Goal: Task Accomplishment & Management: Manage account settings

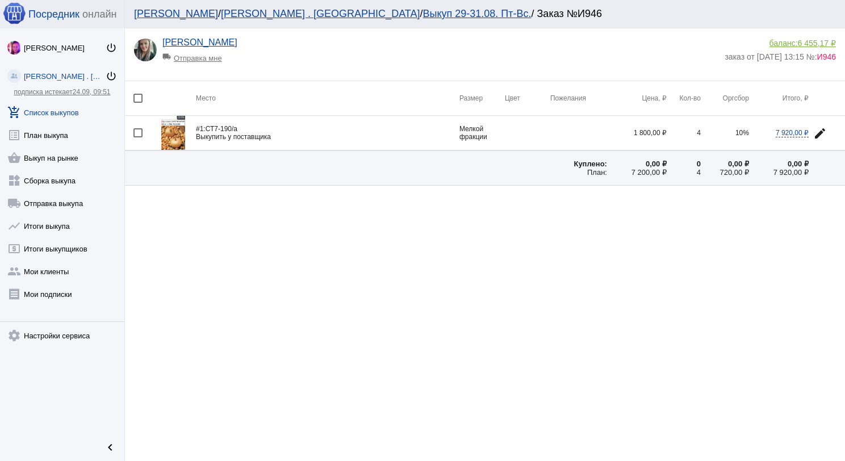
click at [52, 116] on link "add_shopping_cart Список выкупов" at bounding box center [62, 110] width 124 height 23
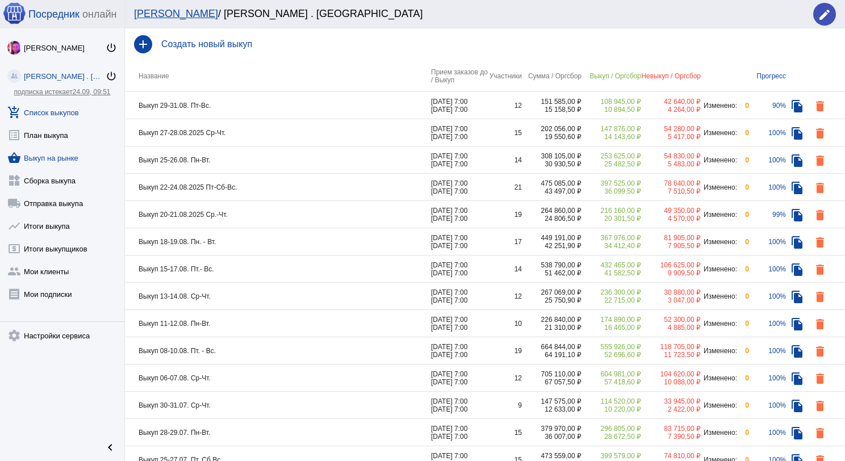
click at [65, 150] on link "shopping_basket Выкуп на рынке" at bounding box center [62, 155] width 124 height 23
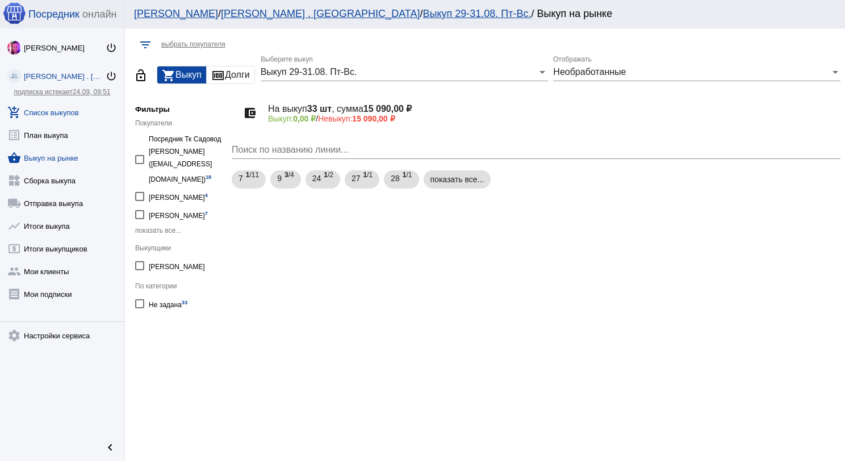
drag, startPoint x: 70, startPoint y: 104, endPoint x: 91, endPoint y: 111, distance: 22.3
click at [72, 105] on link "add_shopping_cart Список выкупов" at bounding box center [62, 110] width 124 height 23
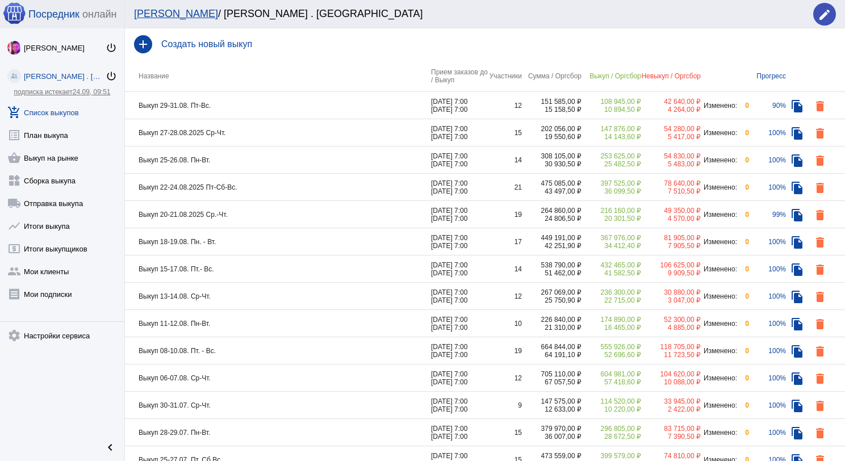
click at [257, 110] on td "Выкуп 29-31.08. Пт-Вс." at bounding box center [278, 105] width 306 height 27
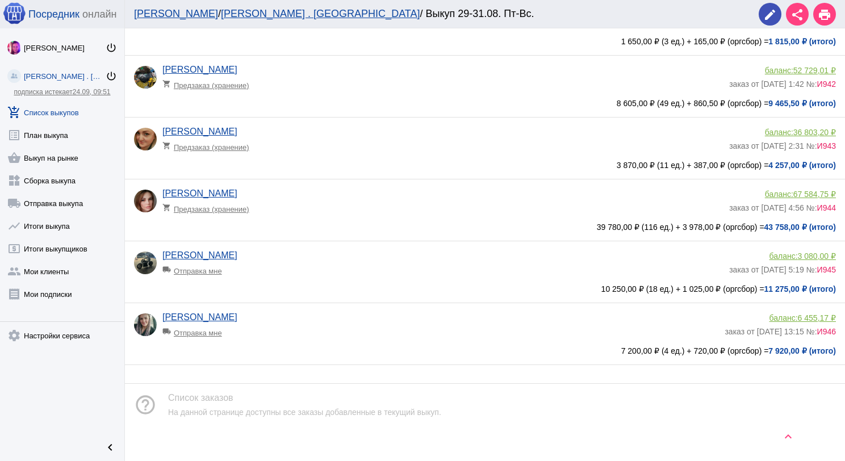
scroll to position [487, 0]
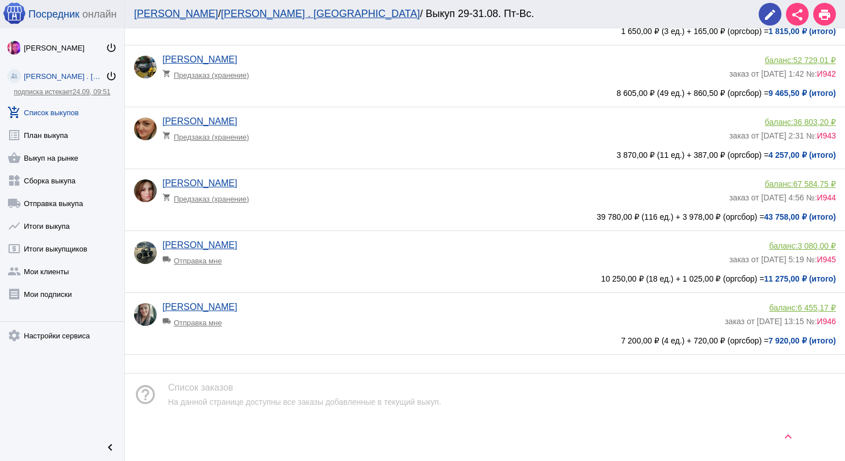
click at [402, 256] on app-delivery-type "local_shipping Отправка мне" at bounding box center [442, 258] width 561 height 15
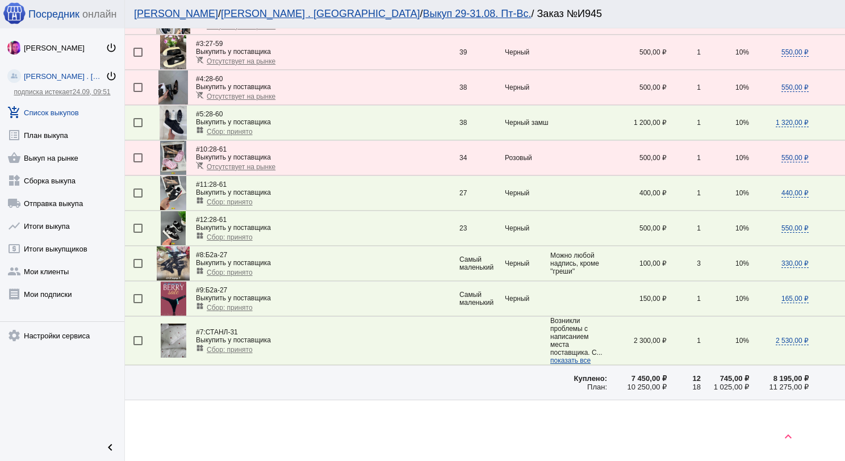
scroll to position [277, 0]
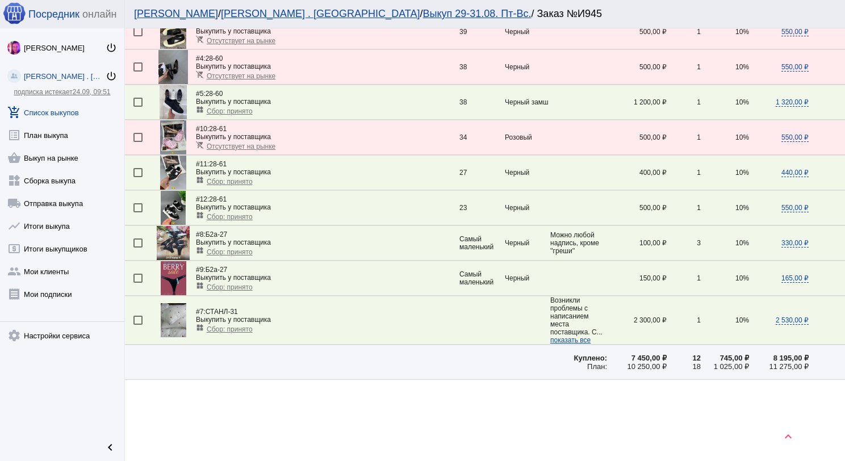
click at [170, 198] on img at bounding box center [173, 208] width 25 height 34
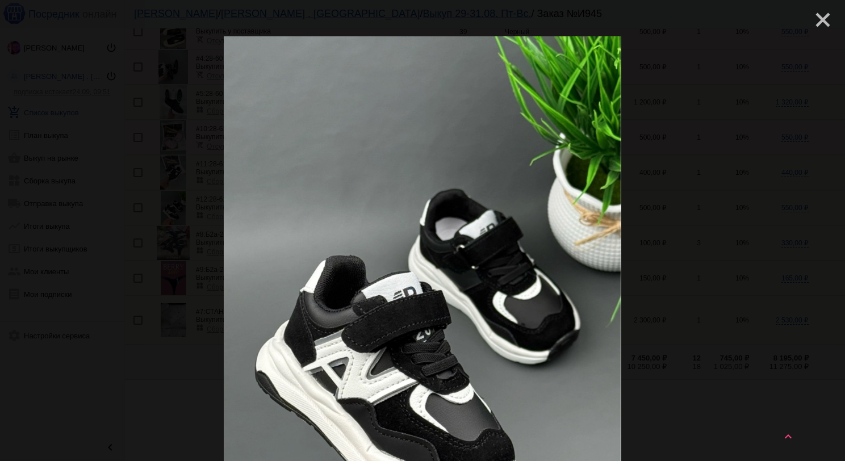
click at [813, 15] on mat-icon "close" at bounding box center [819, 16] width 14 height 14
